Goal: Task Accomplishment & Management: Complete application form

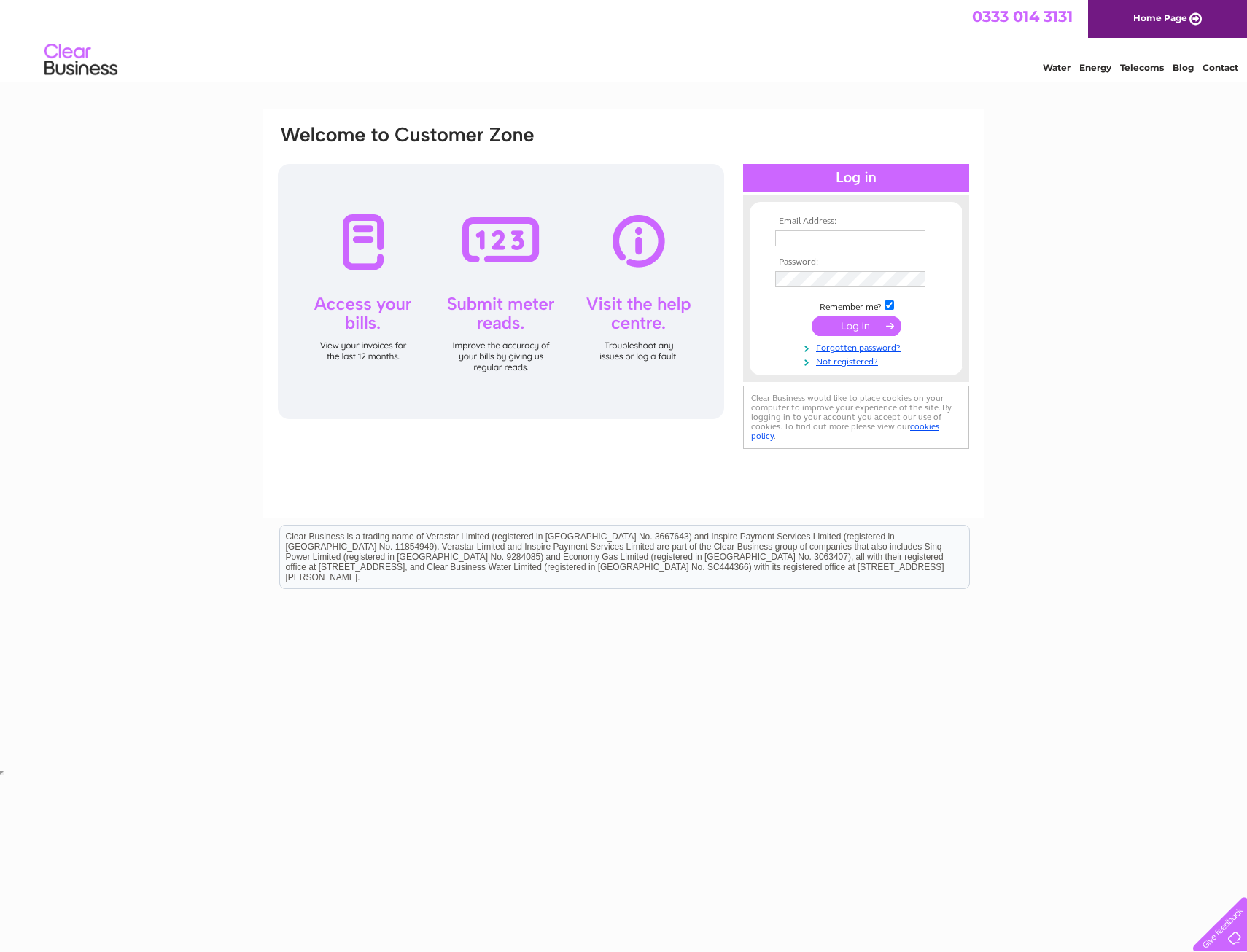
click at [795, 241] on input "text" at bounding box center [850, 238] width 150 height 16
click at [1053, 215] on div "Email Address: Password:" at bounding box center [623, 438] width 1247 height 658
click at [836, 362] on link "Not registered?" at bounding box center [857, 361] width 166 height 14
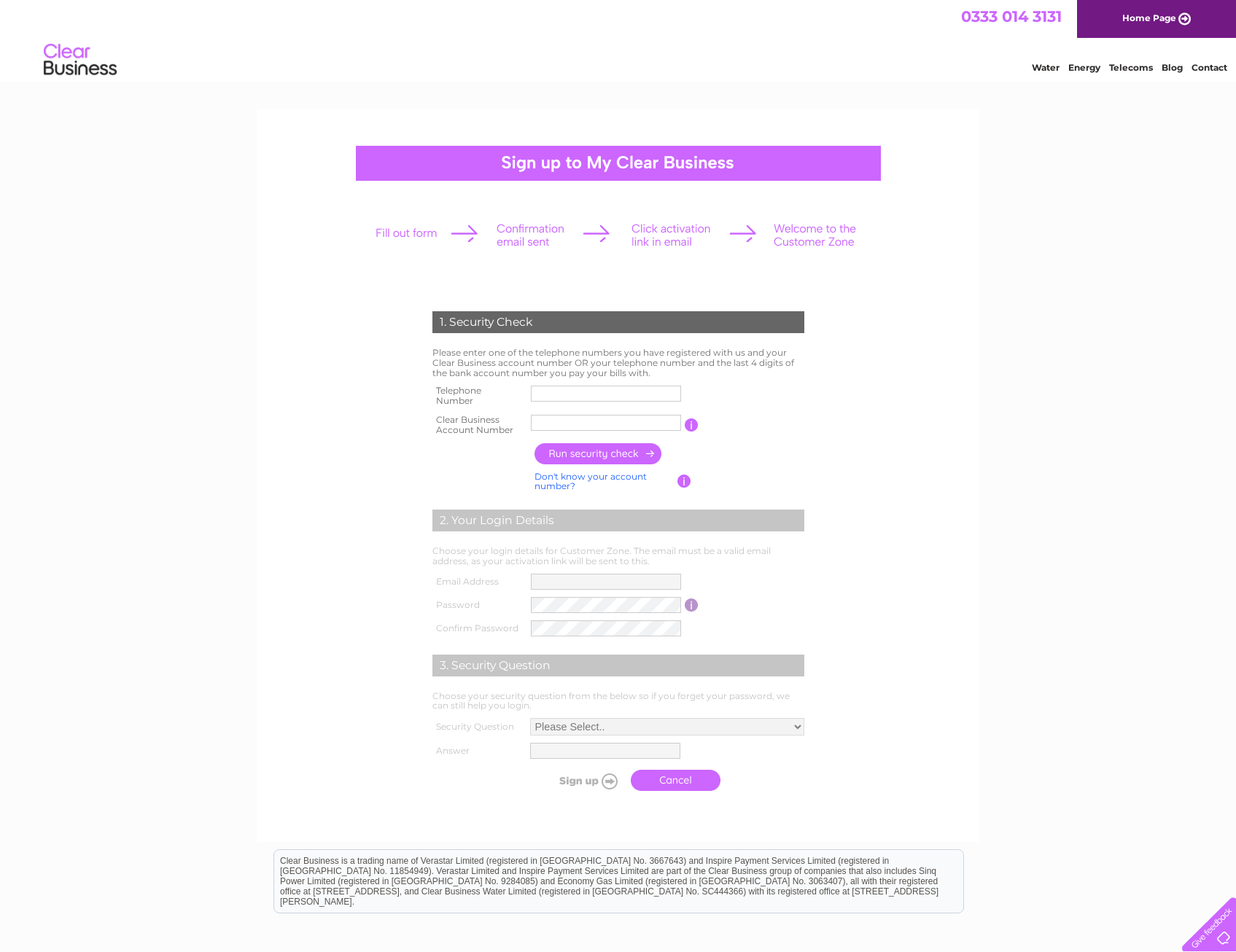
click at [565, 392] on input "text" at bounding box center [605, 393] width 150 height 16
type input "01312151544"
drag, startPoint x: 520, startPoint y: 428, endPoint x: 491, endPoint y: 428, distance: 29.0
click at [502, 428] on tr "Clear Business Account Number [GEOGRAPHIC_DATA] You will find your account numb…" at bounding box center [618, 425] width 379 height 29
type input "3"
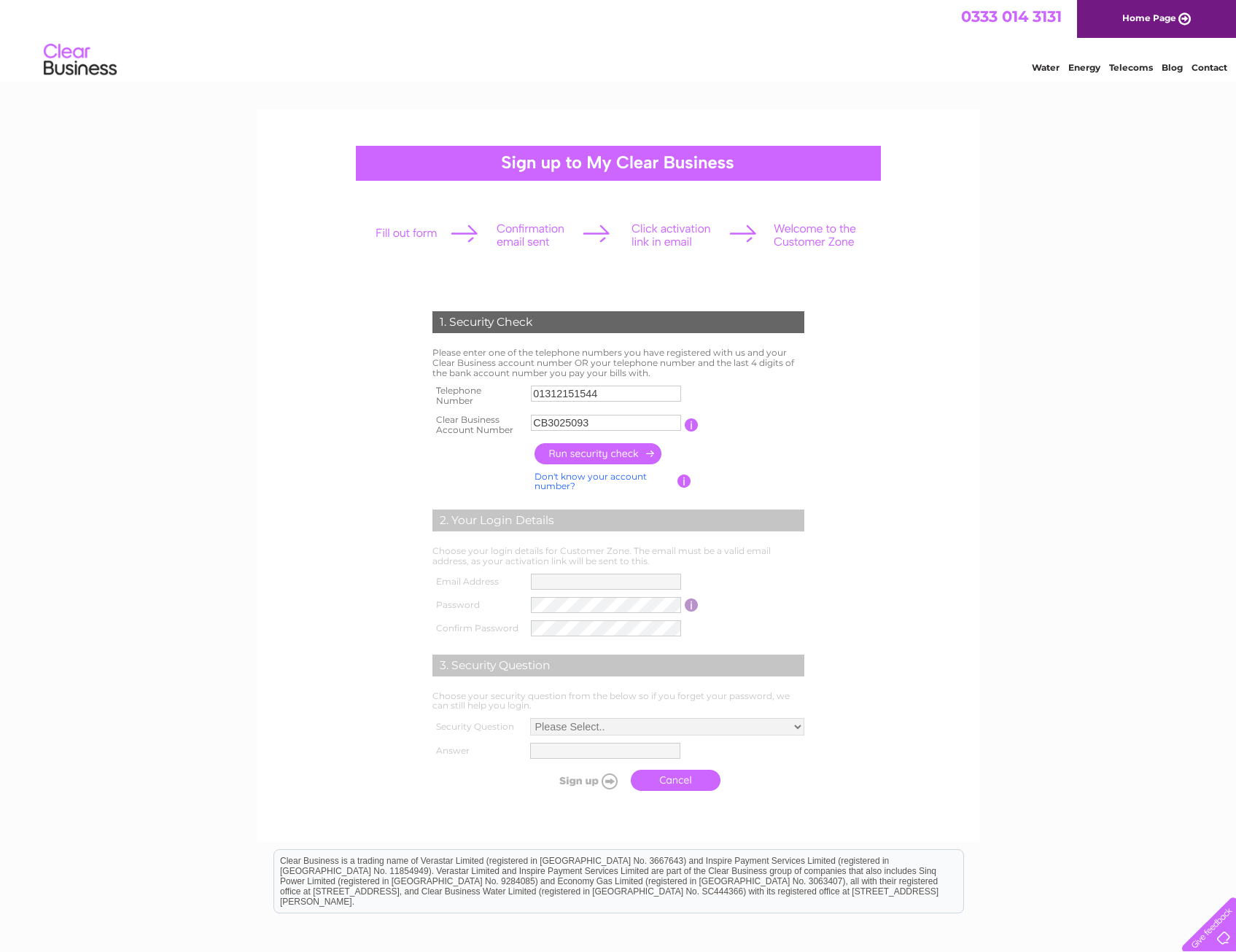
click at [595, 454] on input "button" at bounding box center [598, 453] width 128 height 21
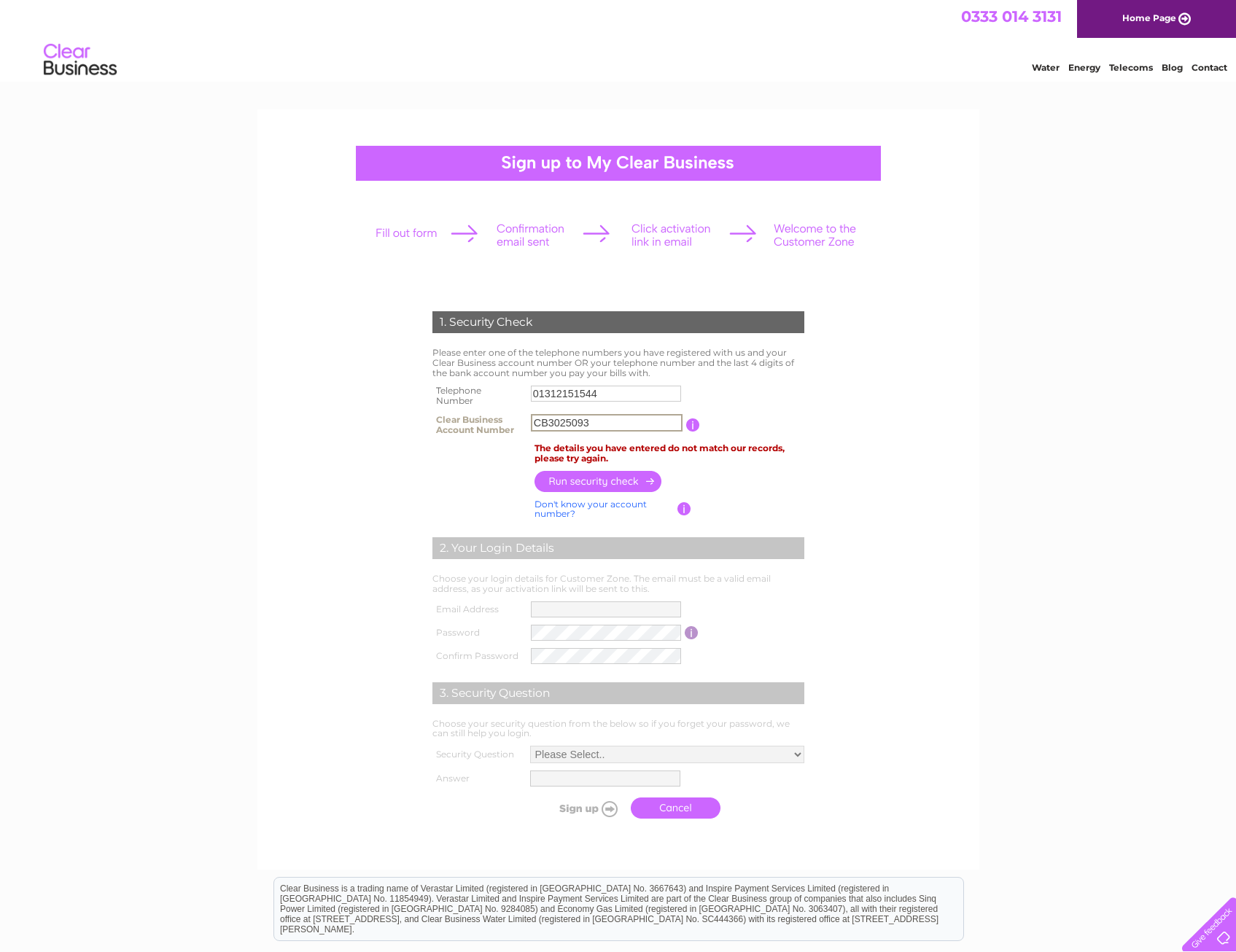
drag, startPoint x: 547, startPoint y: 422, endPoint x: 525, endPoint y: 422, distance: 22.0
click at [525, 422] on tr "Clear Business Account Number CB3025093 You will find your account number on th…" at bounding box center [618, 425] width 379 height 29
type input "3025093"
click at [598, 478] on input "button" at bounding box center [598, 480] width 128 height 21
drag, startPoint x: 620, startPoint y: 394, endPoint x: 500, endPoint y: 391, distance: 120.0
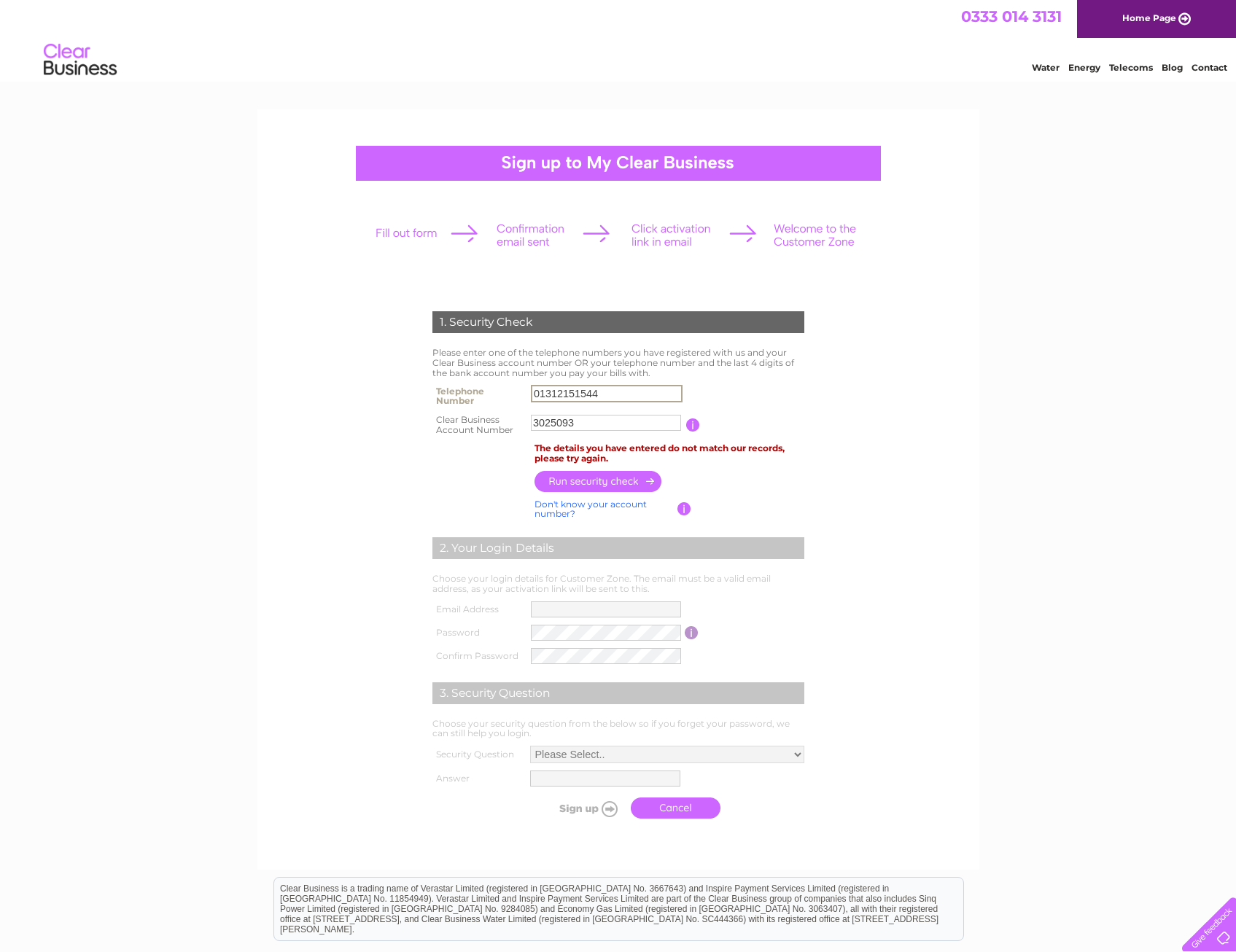
click at [500, 391] on tr "Telephone Number 01312151544" at bounding box center [618, 395] width 379 height 29
click at [894, 408] on form "1. Security Check Please enter one of the telephone numbers you have registered…" at bounding box center [619, 568] width 694 height 573
click at [586, 481] on input "button" at bounding box center [598, 480] width 128 height 21
drag, startPoint x: 607, startPoint y: 395, endPoint x: 486, endPoint y: 396, distance: 121.0
click at [486, 396] on tr "Telephone Number 07713754814" at bounding box center [618, 395] width 379 height 29
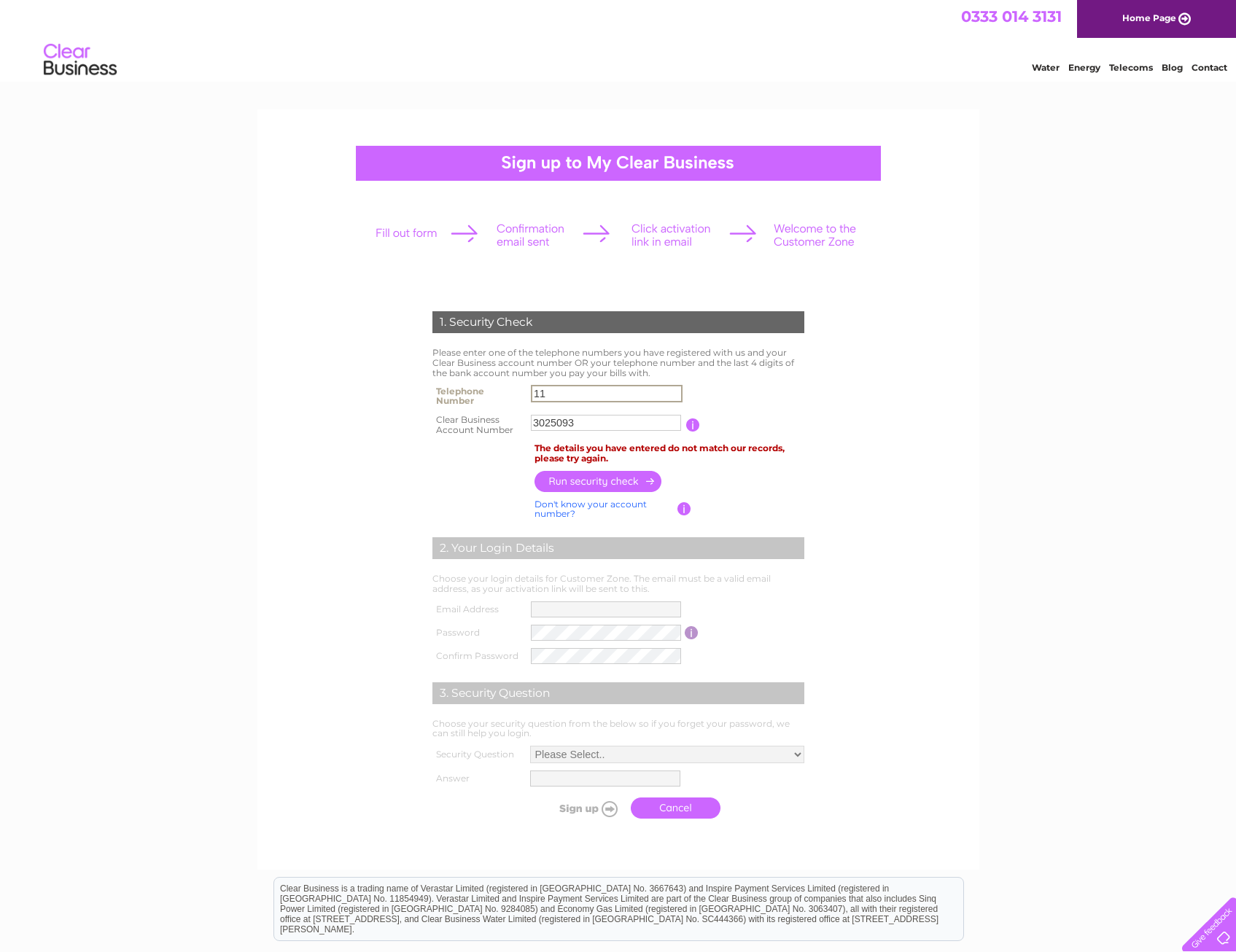
type input "11"
drag, startPoint x: 569, startPoint y: 392, endPoint x: 462, endPoint y: 395, distance: 107.0
click at [481, 399] on tr "Telephone Number 11" at bounding box center [618, 395] width 379 height 29
type input "01312151544"
drag, startPoint x: 913, startPoint y: 471, endPoint x: 917, endPoint y: 463, distance: 8.9
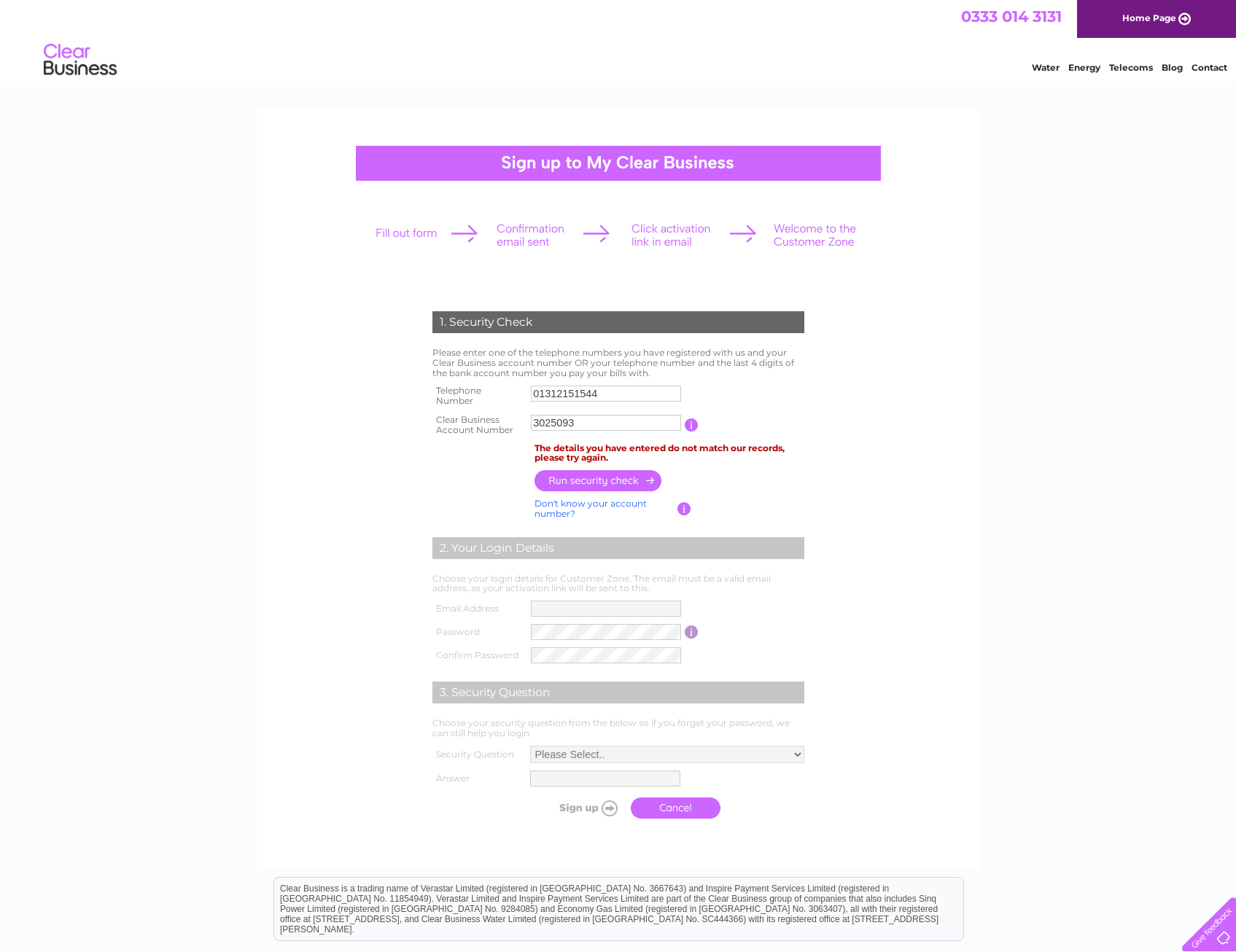
click at [914, 471] on form "1. Security Check Please enter one of the telephone numbers you have registered…" at bounding box center [619, 568] width 694 height 573
click at [581, 476] on input "button" at bounding box center [598, 480] width 128 height 21
click at [691, 424] on input "button" at bounding box center [692, 424] width 14 height 13
drag, startPoint x: 536, startPoint y: 422, endPoint x: 546, endPoint y: 419, distance: 10.4
click at [537, 422] on input "3025093" at bounding box center [606, 423] width 152 height 18
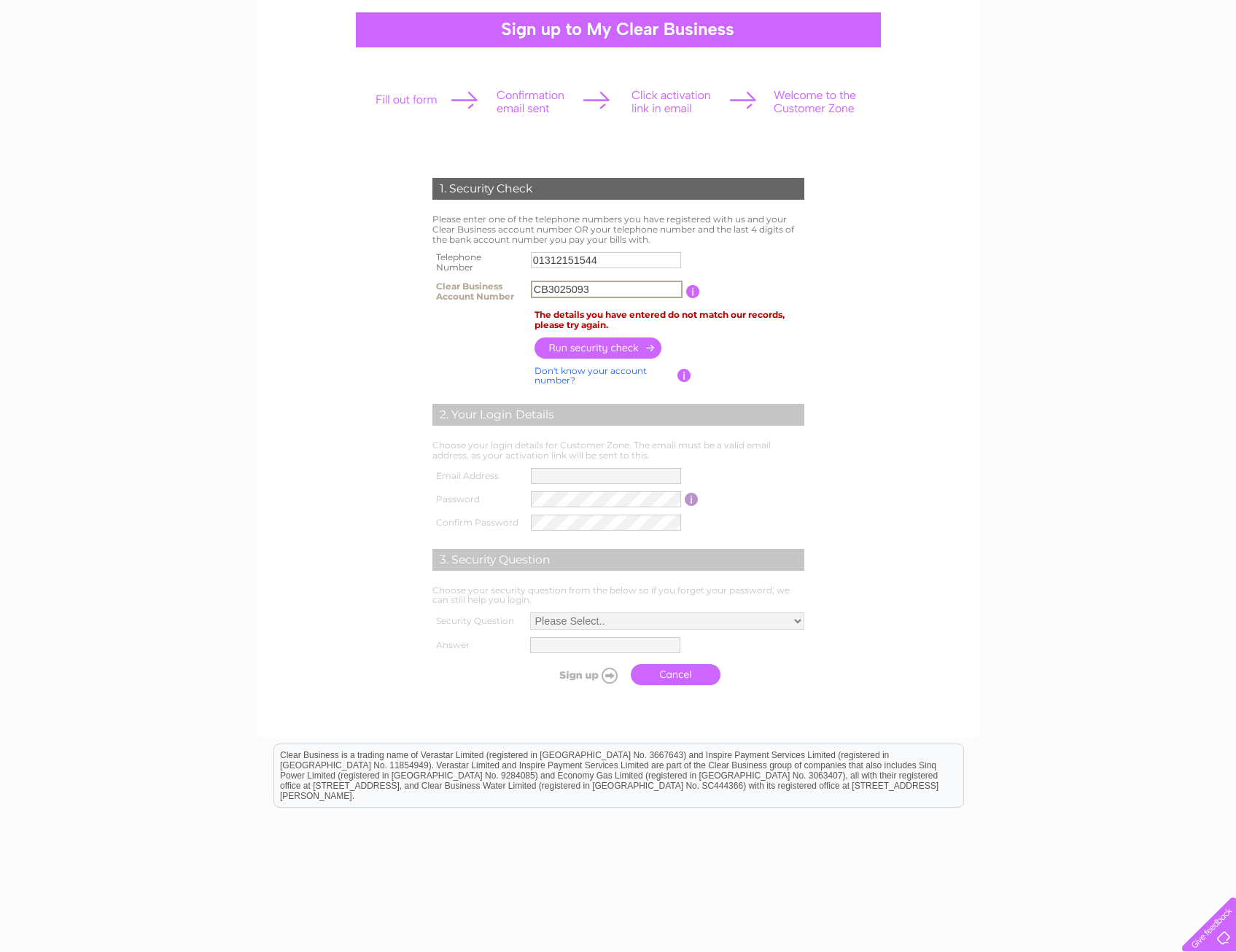
scroll to position [178, 0]
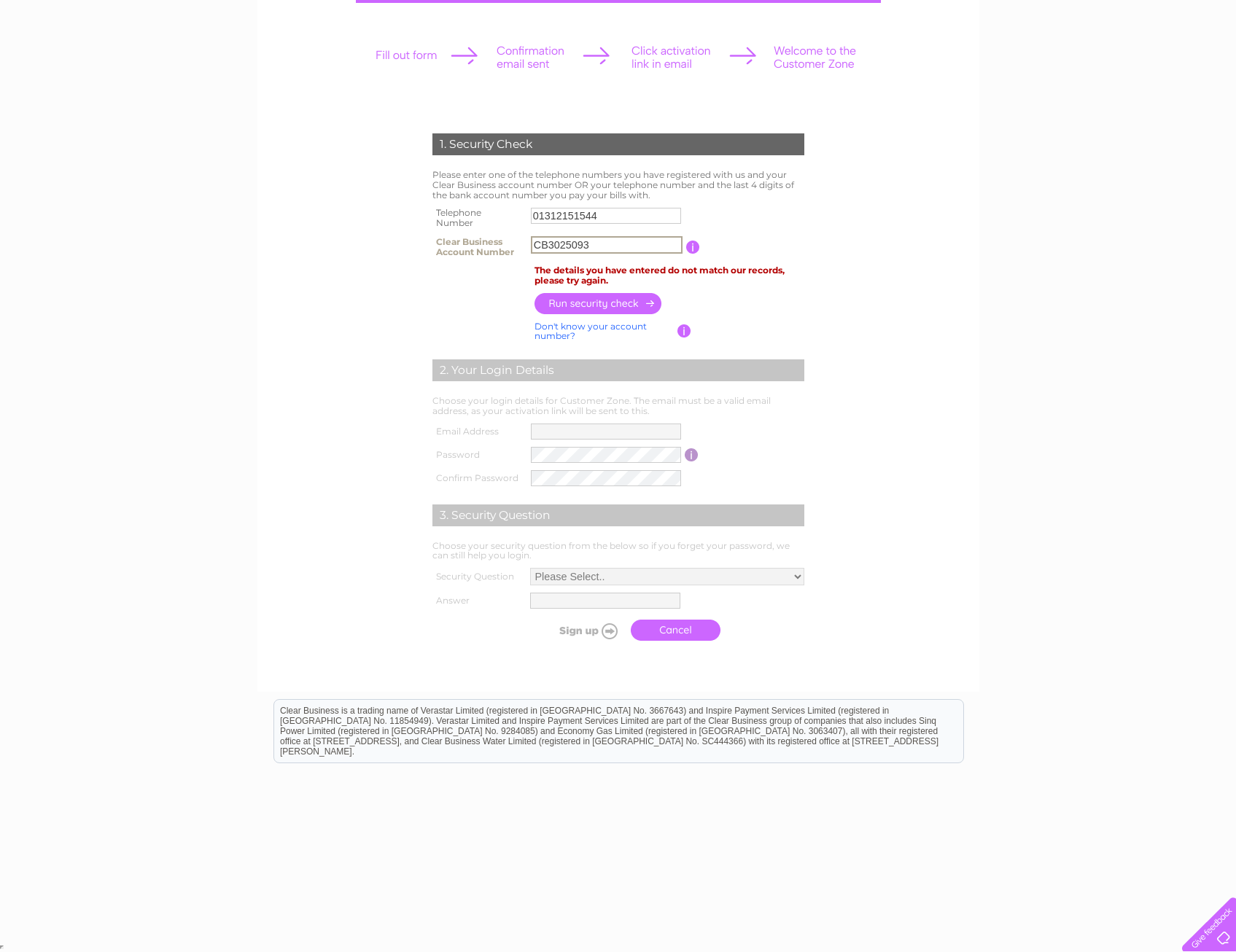
type input "CB3025093"
click at [591, 302] on input "button" at bounding box center [598, 303] width 128 height 21
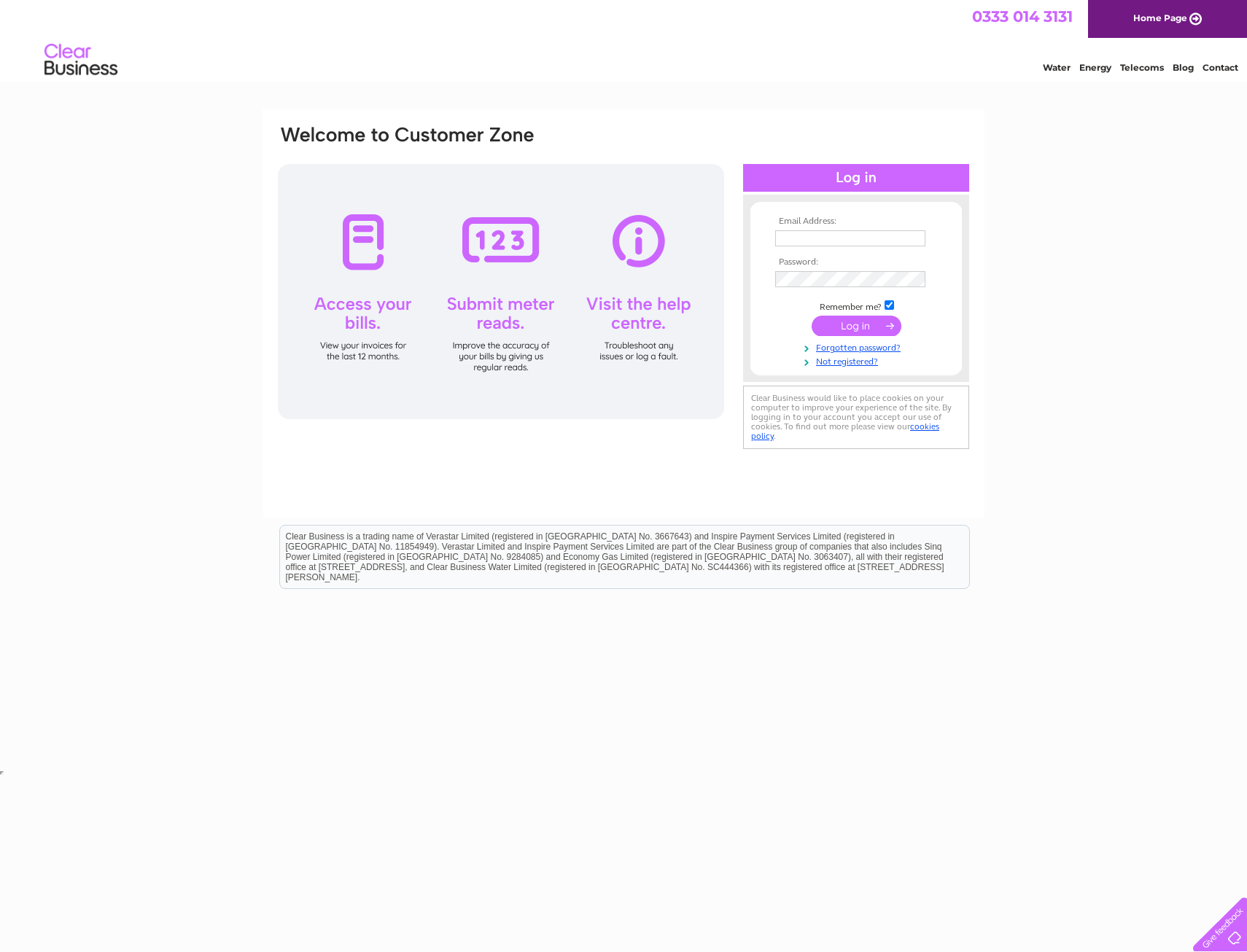
click at [806, 235] on input "text" at bounding box center [850, 238] width 150 height 16
type input "andrew@melburycap.com"
click at [770, 53] on div "Water Energy Telecoms Blog Contact" at bounding box center [623, 62] width 1247 height 48
